Goal: Transaction & Acquisition: Purchase product/service

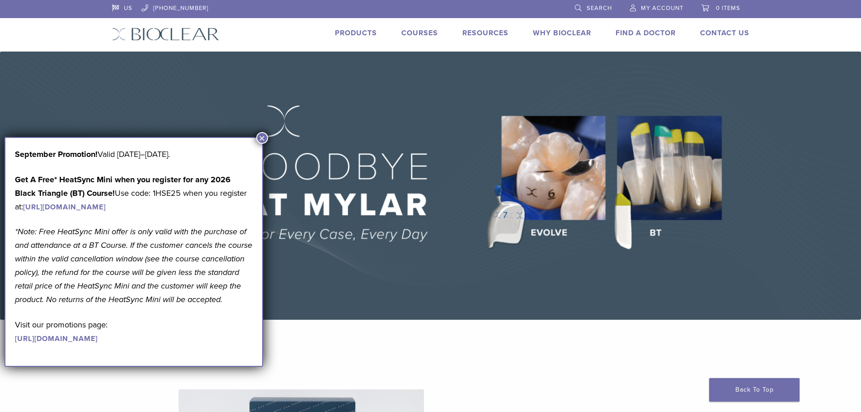
click at [260, 139] on button "×" at bounding box center [262, 138] width 12 height 12
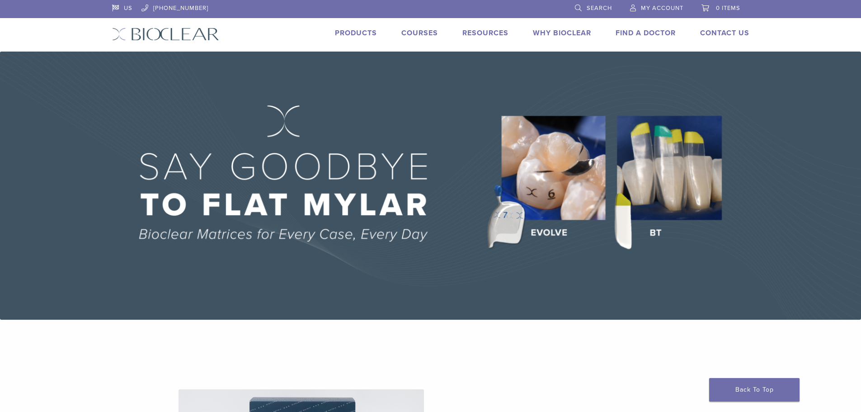
click at [348, 36] on link "Products" at bounding box center [356, 32] width 42 height 9
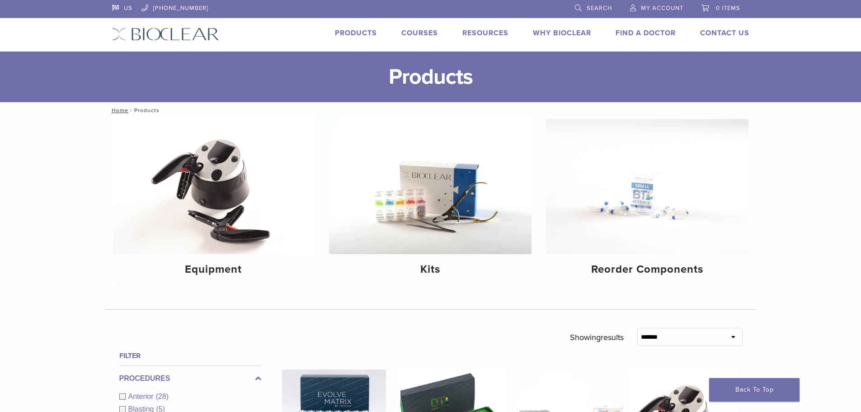
click at [419, 32] on link "Courses" at bounding box center [419, 32] width 37 height 9
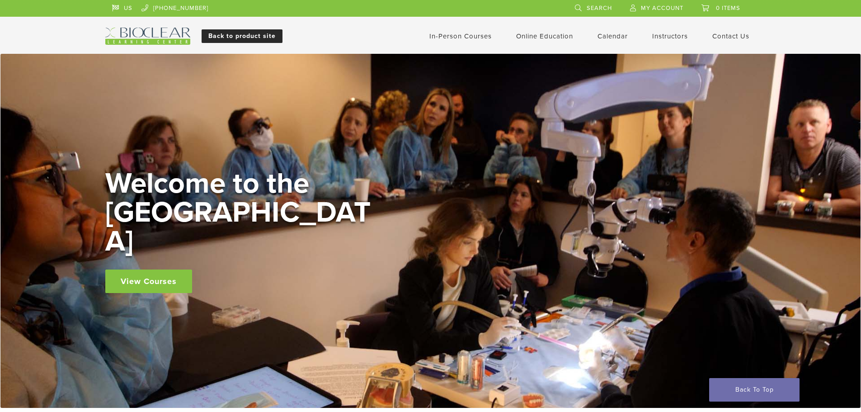
click at [256, 32] on link "Back to product site" at bounding box center [242, 36] width 81 height 14
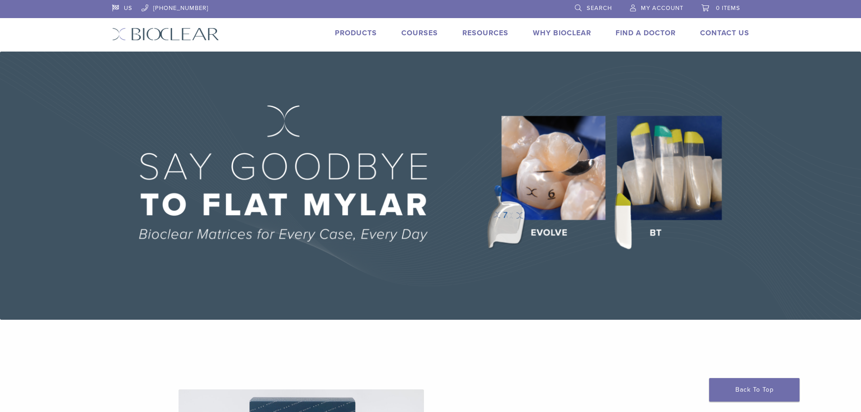
click at [320, 211] on img at bounding box center [430, 186] width 861 height 268
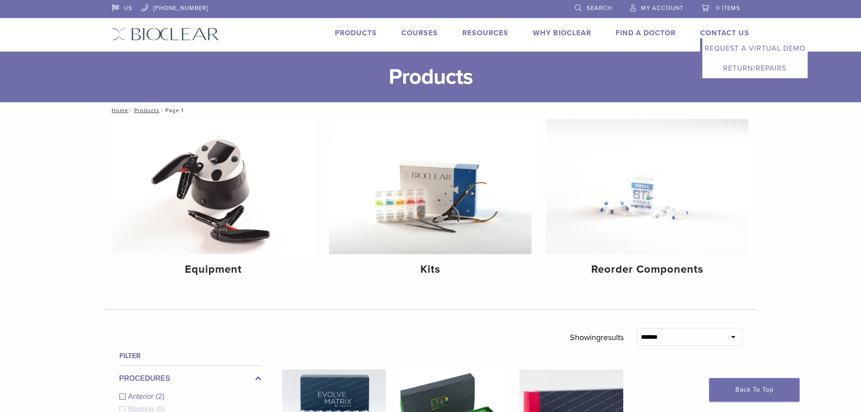
click at [729, 48] on link "Request a Virtual Demo" at bounding box center [754, 48] width 105 height 20
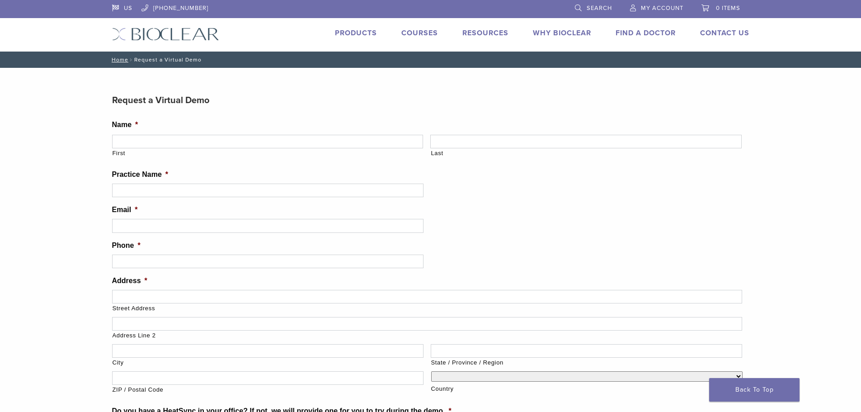
click at [352, 36] on link "Products" at bounding box center [356, 32] width 42 height 9
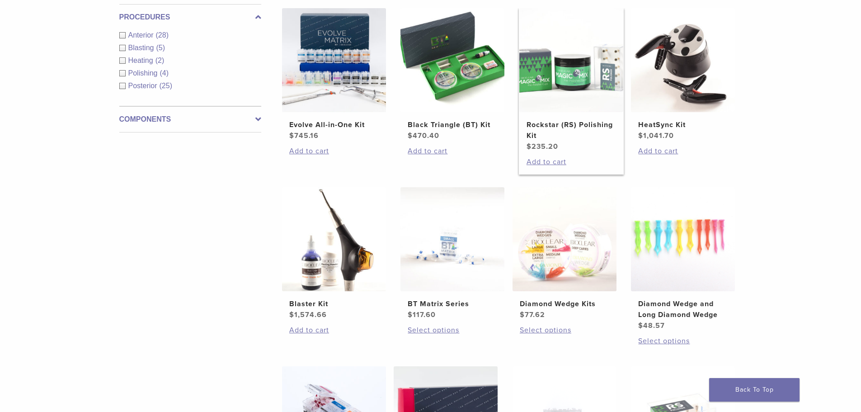
scroll to position [361, 0]
click at [460, 263] on img at bounding box center [452, 239] width 104 height 104
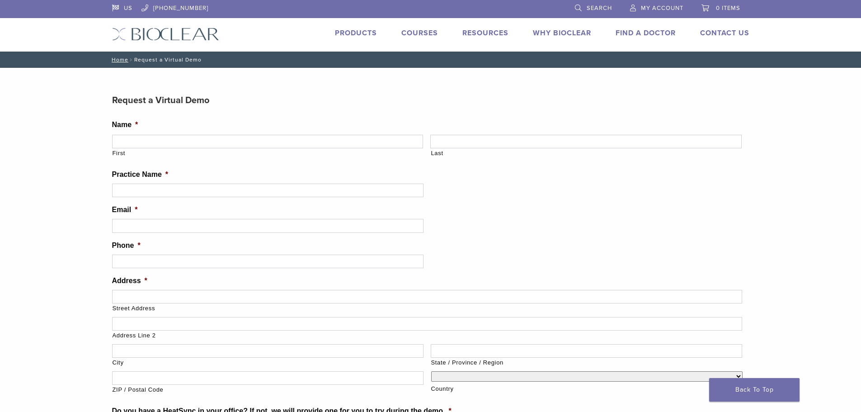
click at [156, 42] on div "US [PHONE_NUMBER] Search My Account 0 items Cart No products in the cart. Back …" at bounding box center [430, 26] width 651 height 52
click at [157, 38] on img at bounding box center [165, 34] width 107 height 13
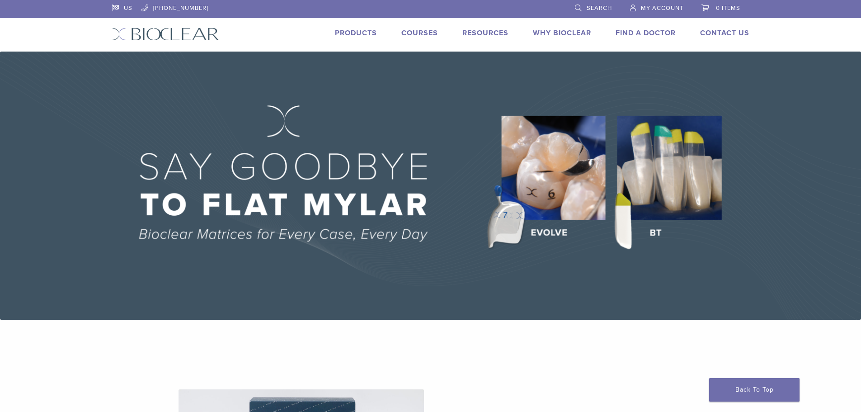
click at [695, 219] on img at bounding box center [430, 186] width 861 height 268
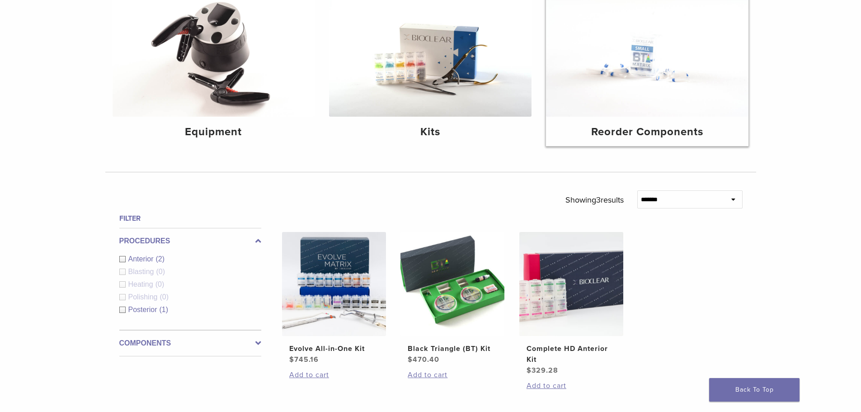
scroll to position [181, 0]
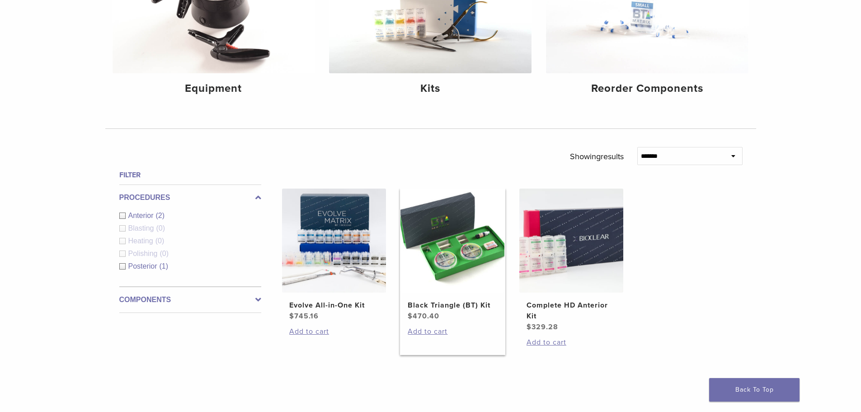
click at [444, 228] on img at bounding box center [452, 240] width 104 height 104
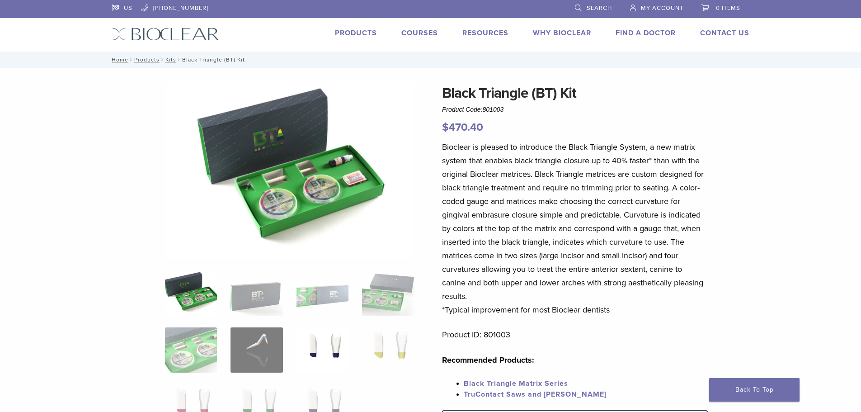
click at [315, 343] on img at bounding box center [322, 349] width 52 height 45
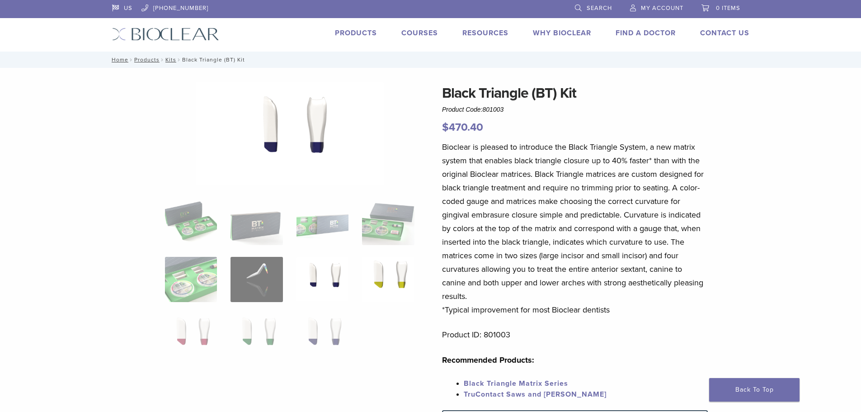
click at [385, 279] on img at bounding box center [388, 279] width 52 height 45
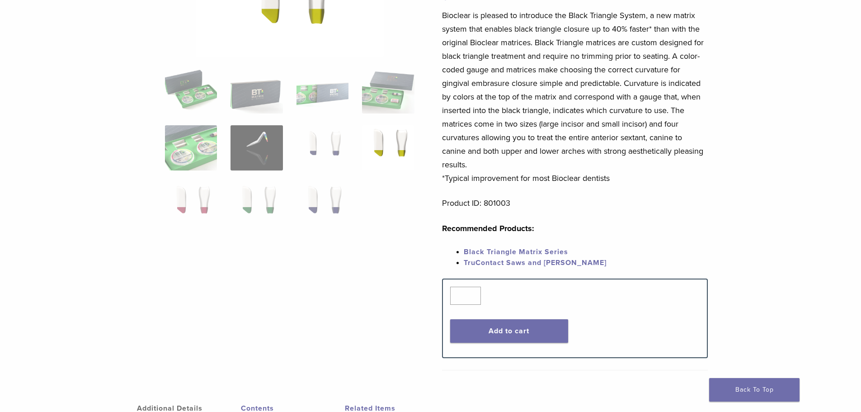
scroll to position [136, 0]
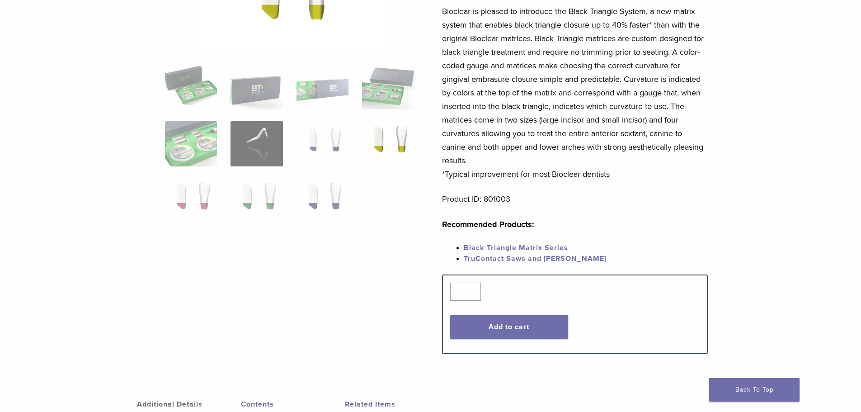
click at [523, 248] on link "Black Triangle Matrix Series" at bounding box center [516, 247] width 104 height 9
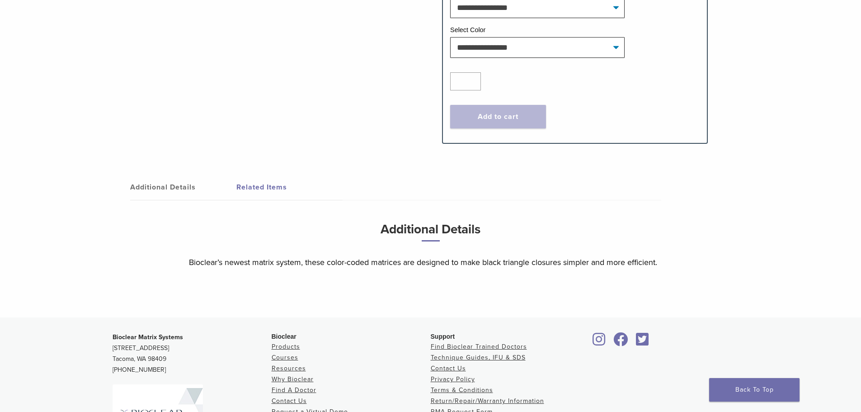
scroll to position [452, 0]
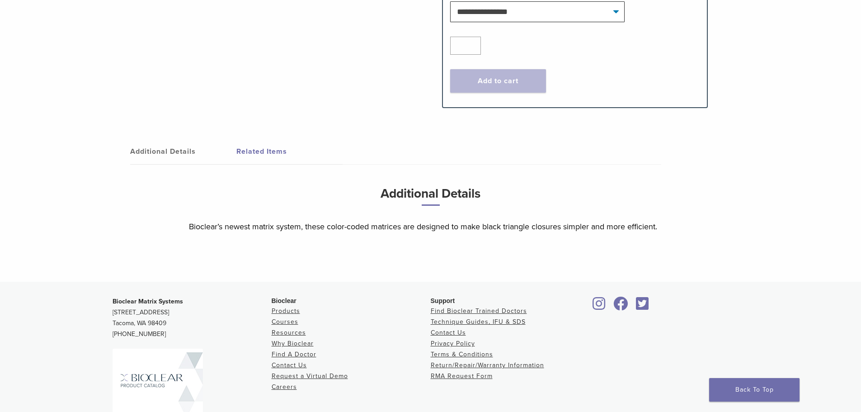
click at [268, 155] on link "Related Items" at bounding box center [289, 151] width 106 height 25
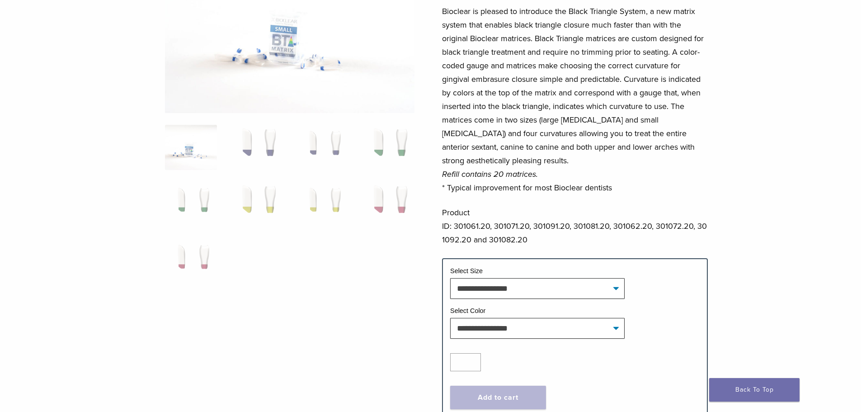
scroll to position [0, 0]
